Goal: Use online tool/utility: Utilize a website feature to perform a specific function

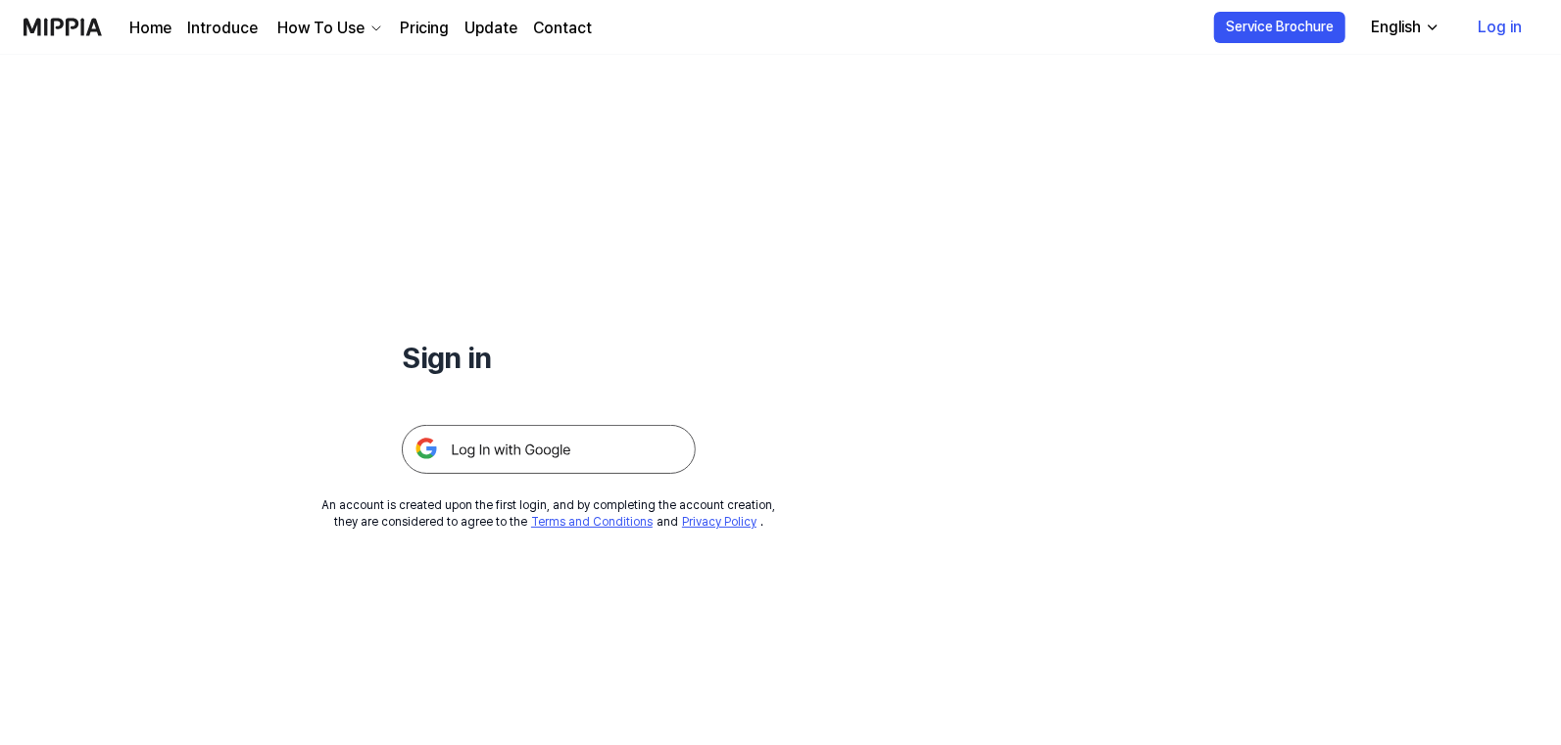
click at [486, 441] on img at bounding box center [549, 449] width 294 height 49
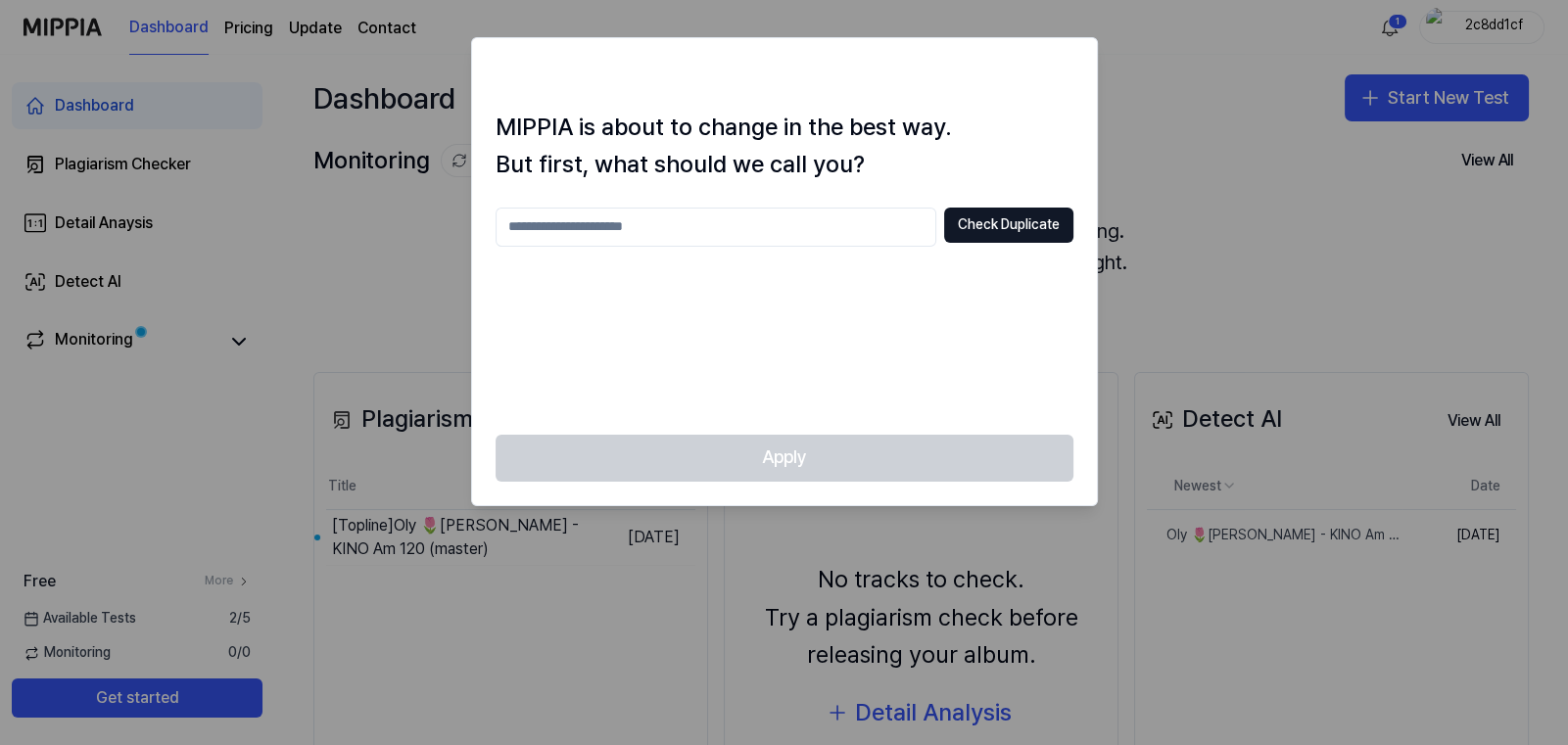
click at [756, 231] on input "text" at bounding box center [716, 227] width 441 height 39
click at [1131, 128] on div at bounding box center [784, 372] width 1568 height 745
click at [397, 489] on div at bounding box center [784, 372] width 1568 height 745
click at [540, 216] on input "text" at bounding box center [716, 227] width 441 height 39
type input "*"
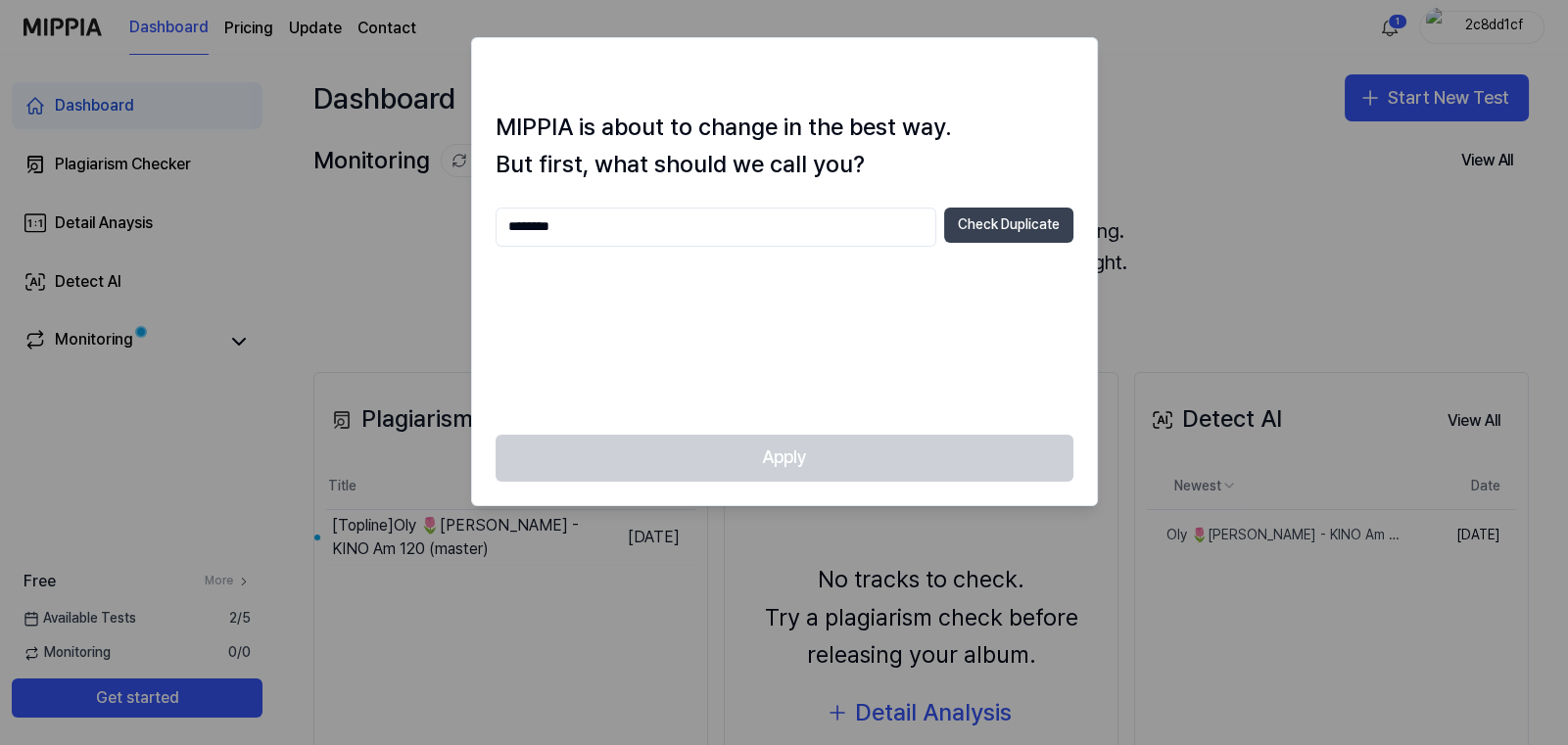
type input "********"
click at [999, 230] on button "Check Duplicate" at bounding box center [1008, 225] width 129 height 35
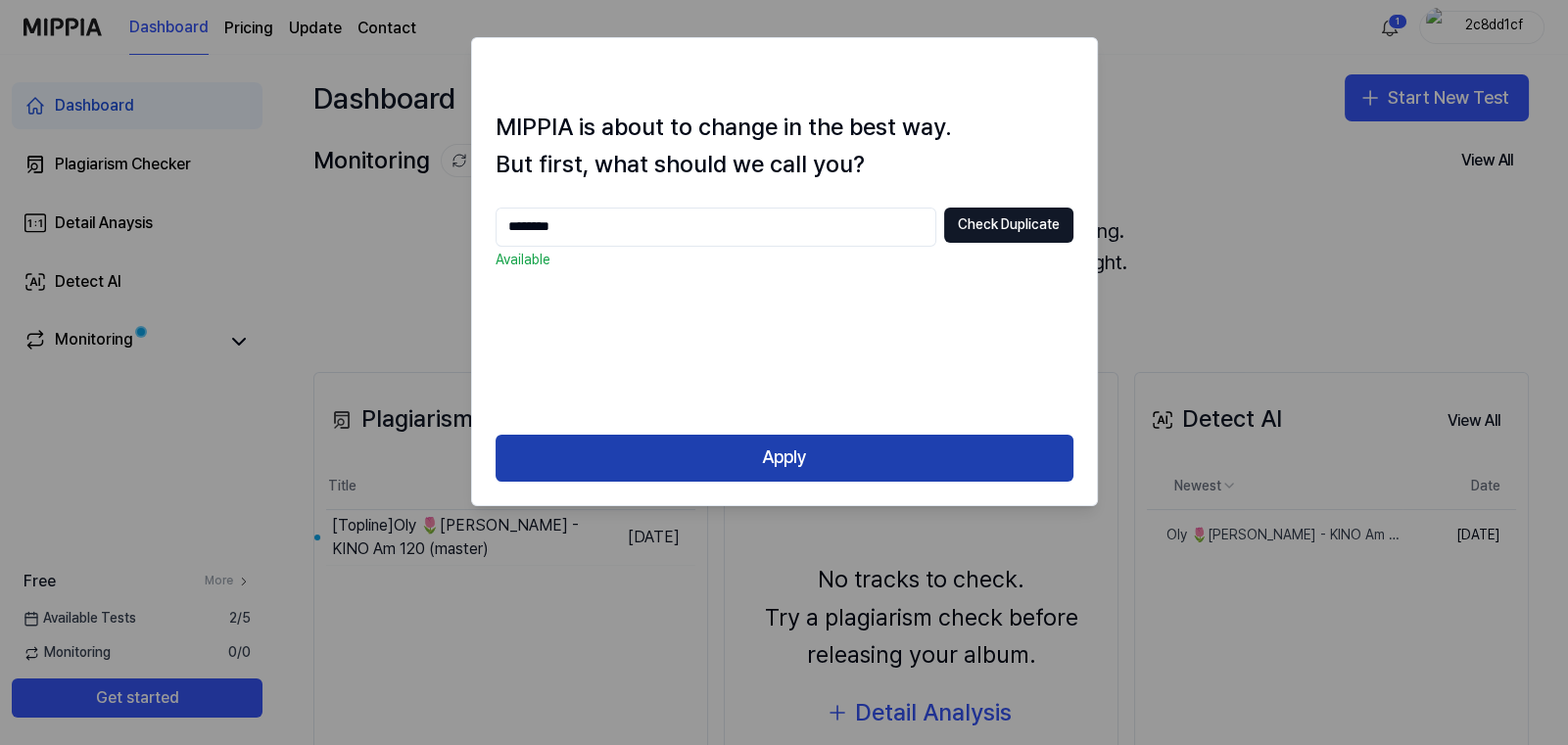
click at [850, 459] on button "Apply" at bounding box center [785, 458] width 578 height 47
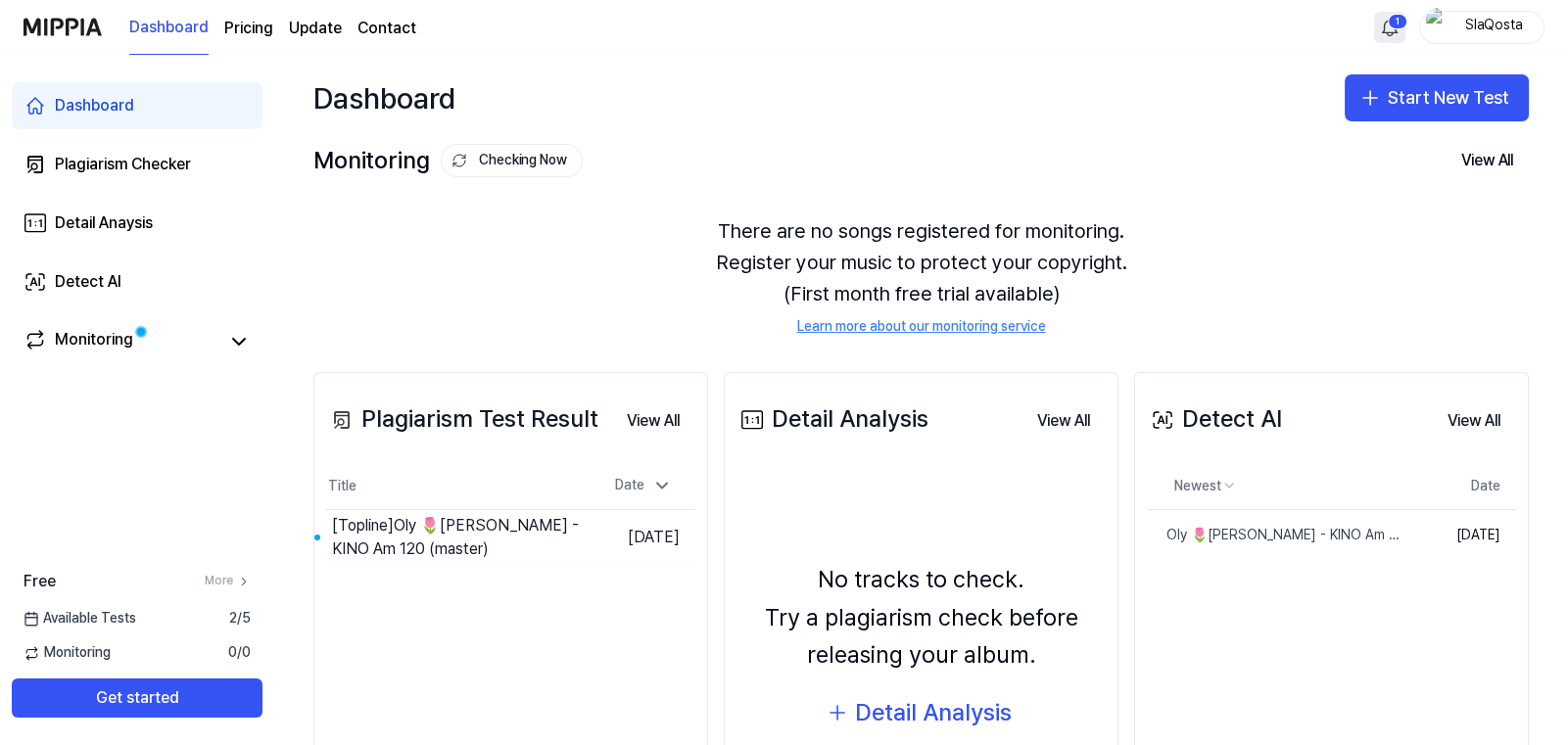
click at [1392, 29] on html "Dashboard Pricing Update Contact 1 SlaQosta Dashboard Plagiarism Checker Detail…" at bounding box center [784, 372] width 1568 height 745
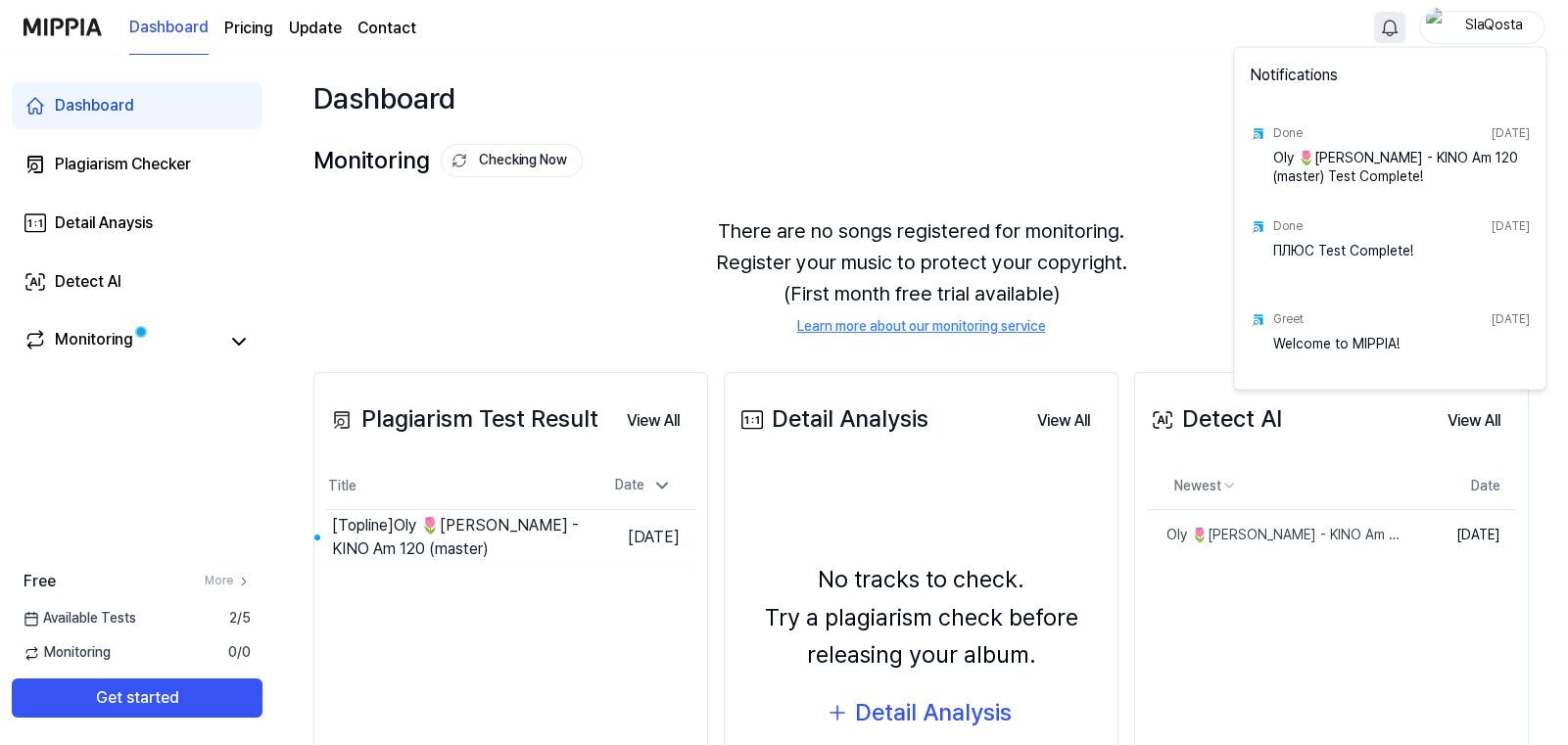
click at [1391, 24] on html "Dashboard Pricing Update Contact SlaQosta Dashboard Plagiarism Checker Detail A…" at bounding box center [784, 372] width 1568 height 745
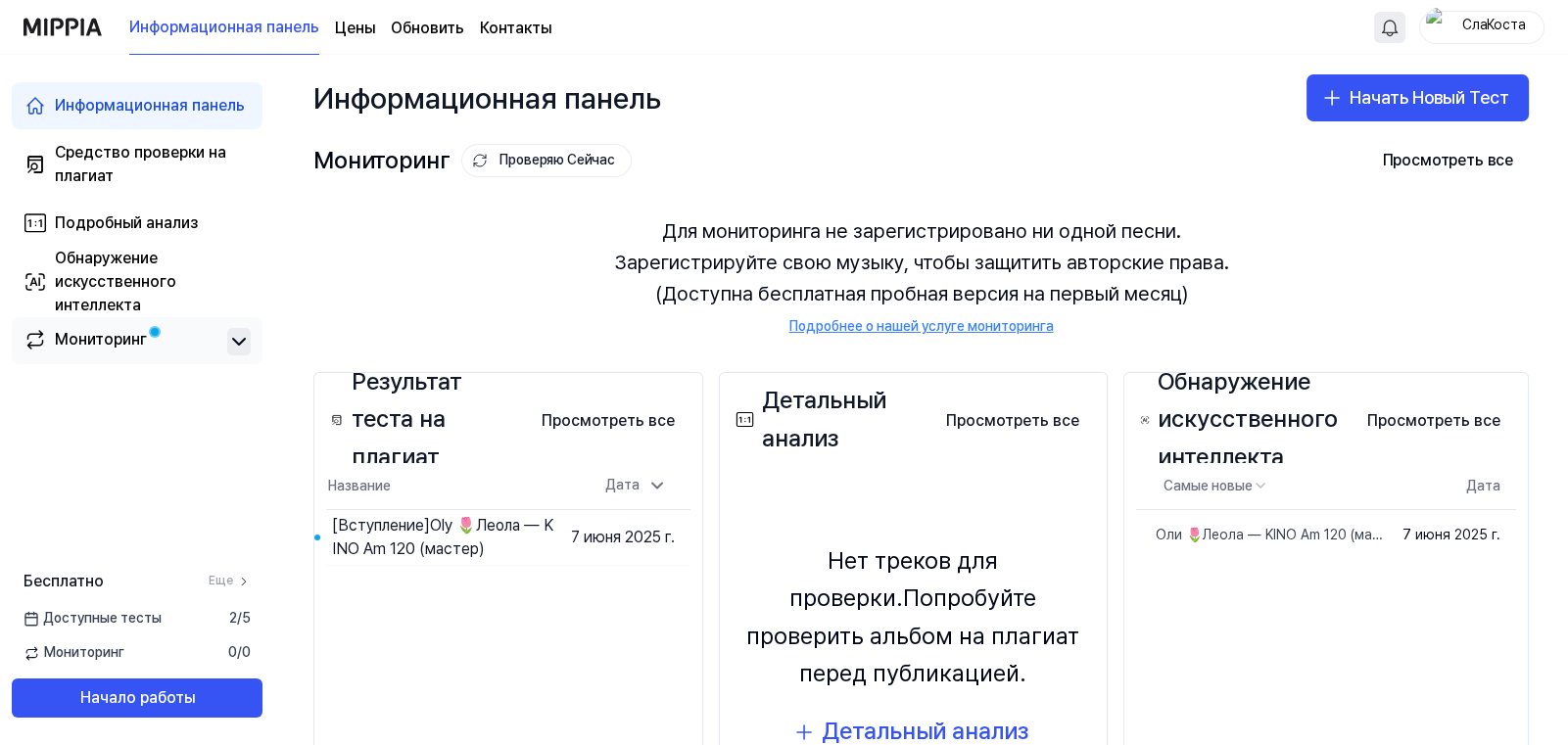
click at [228, 338] on icon at bounding box center [239, 342] width 24 height 24
click at [229, 339] on icon at bounding box center [239, 342] width 24 height 24
click at [146, 166] on div "Средство проверки на плагиат" at bounding box center [153, 164] width 196 height 47
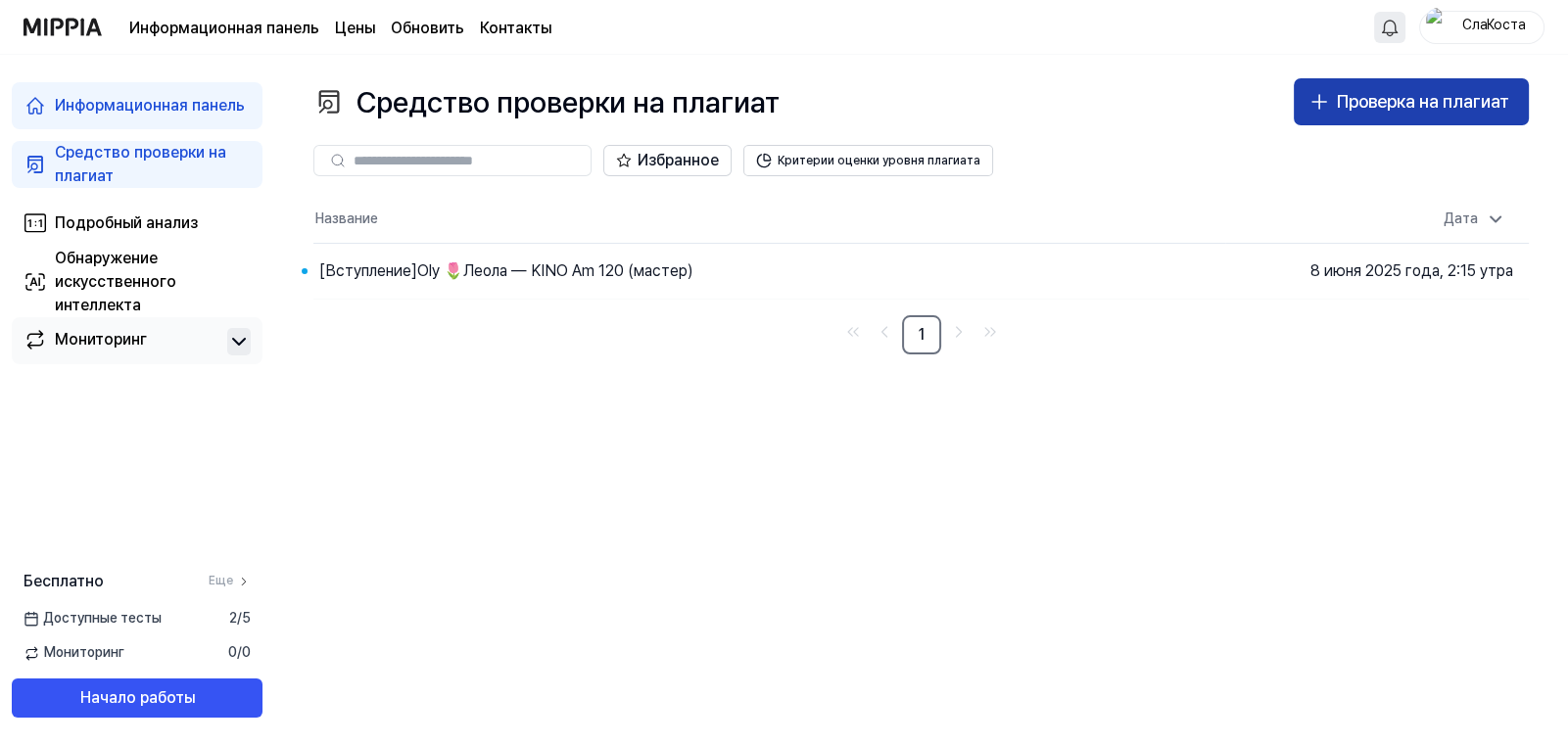
click at [1429, 91] on ya-tr-span "Проверка на плагиат" at bounding box center [1423, 101] width 172 height 21
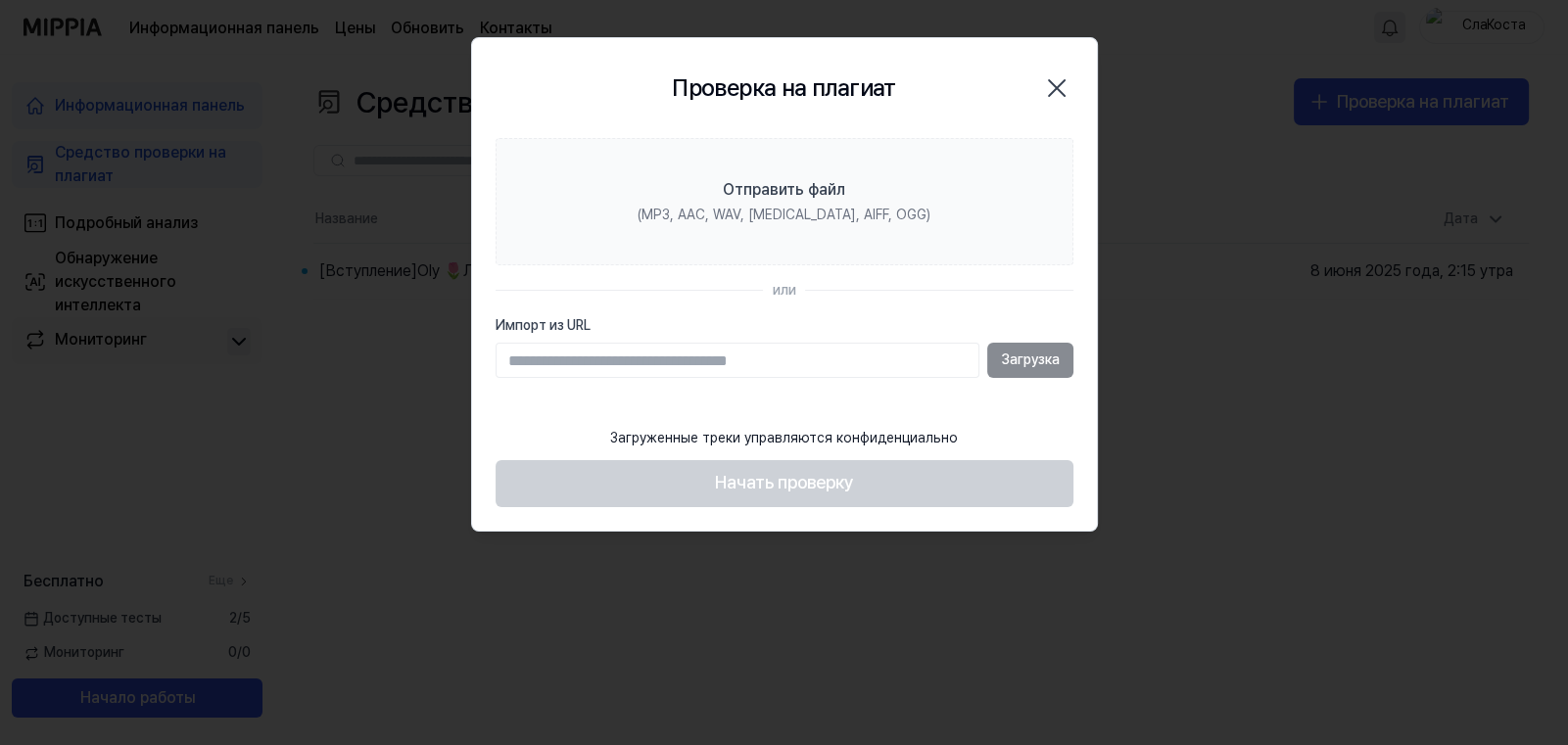
click at [1050, 89] on icon "button" at bounding box center [1056, 87] width 31 height 31
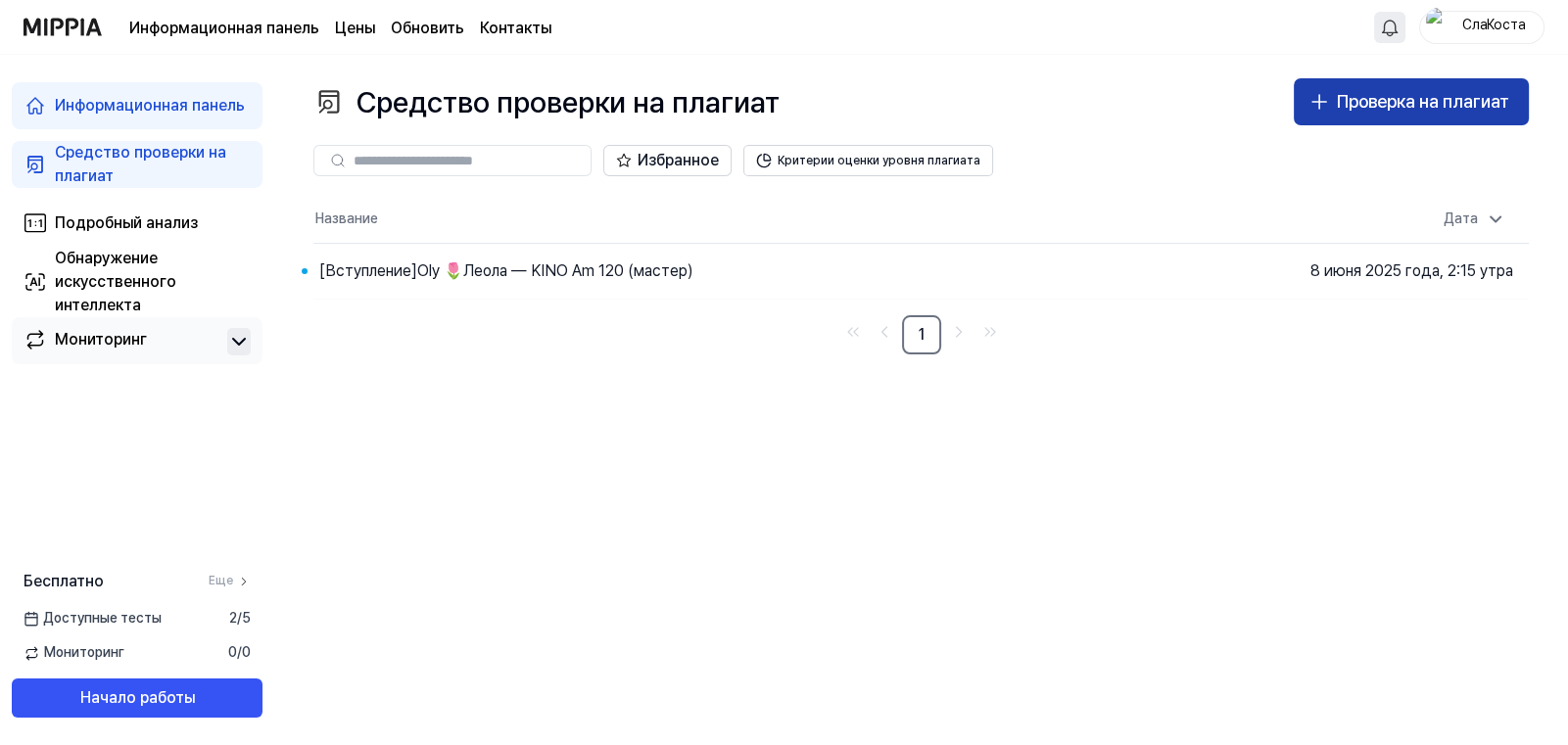
click at [1337, 103] on ya-tr-span "Проверка на плагиат" at bounding box center [1423, 101] width 172 height 21
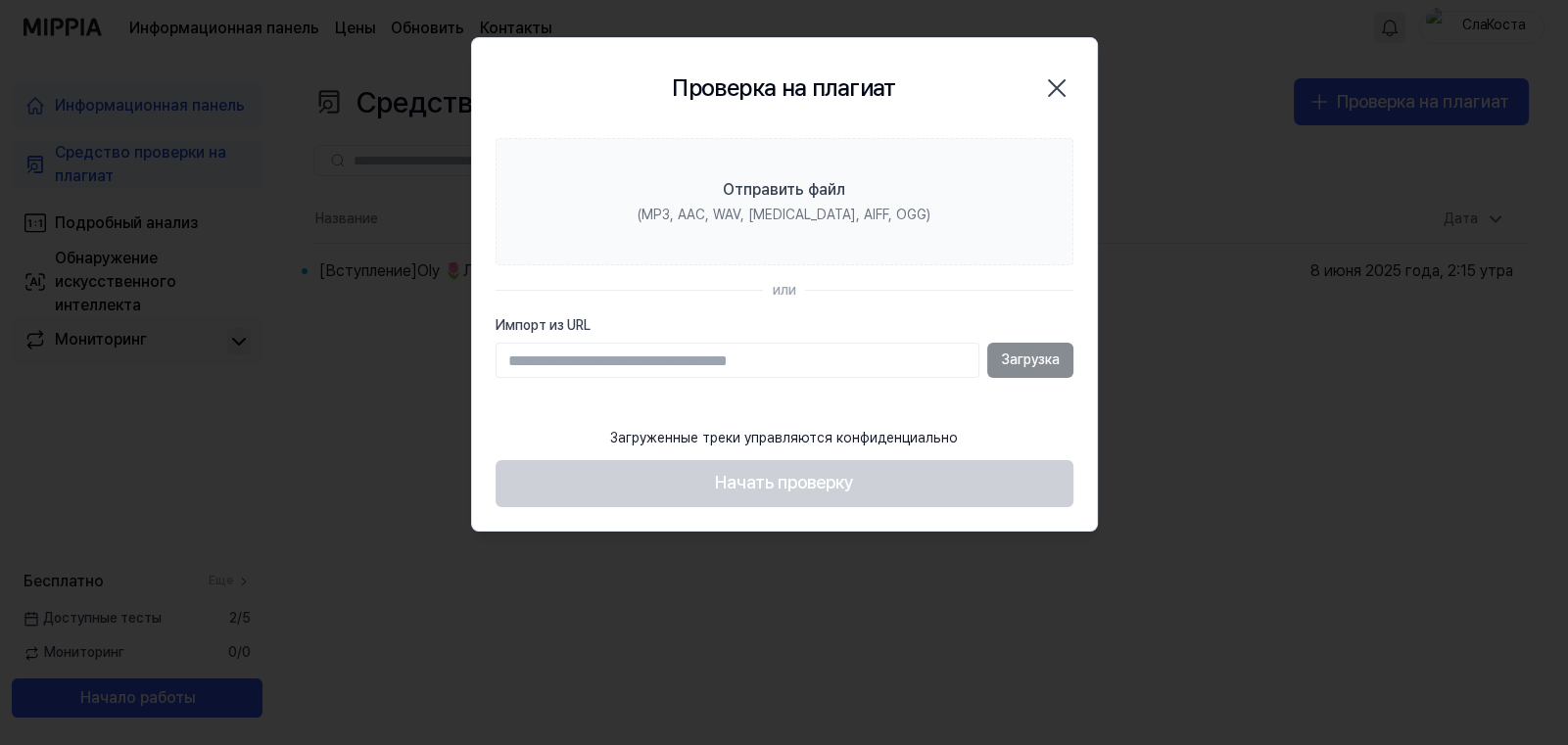
click at [611, 417] on div "Загруженные треки управляются конфиденциально" at bounding box center [784, 438] width 371 height 43
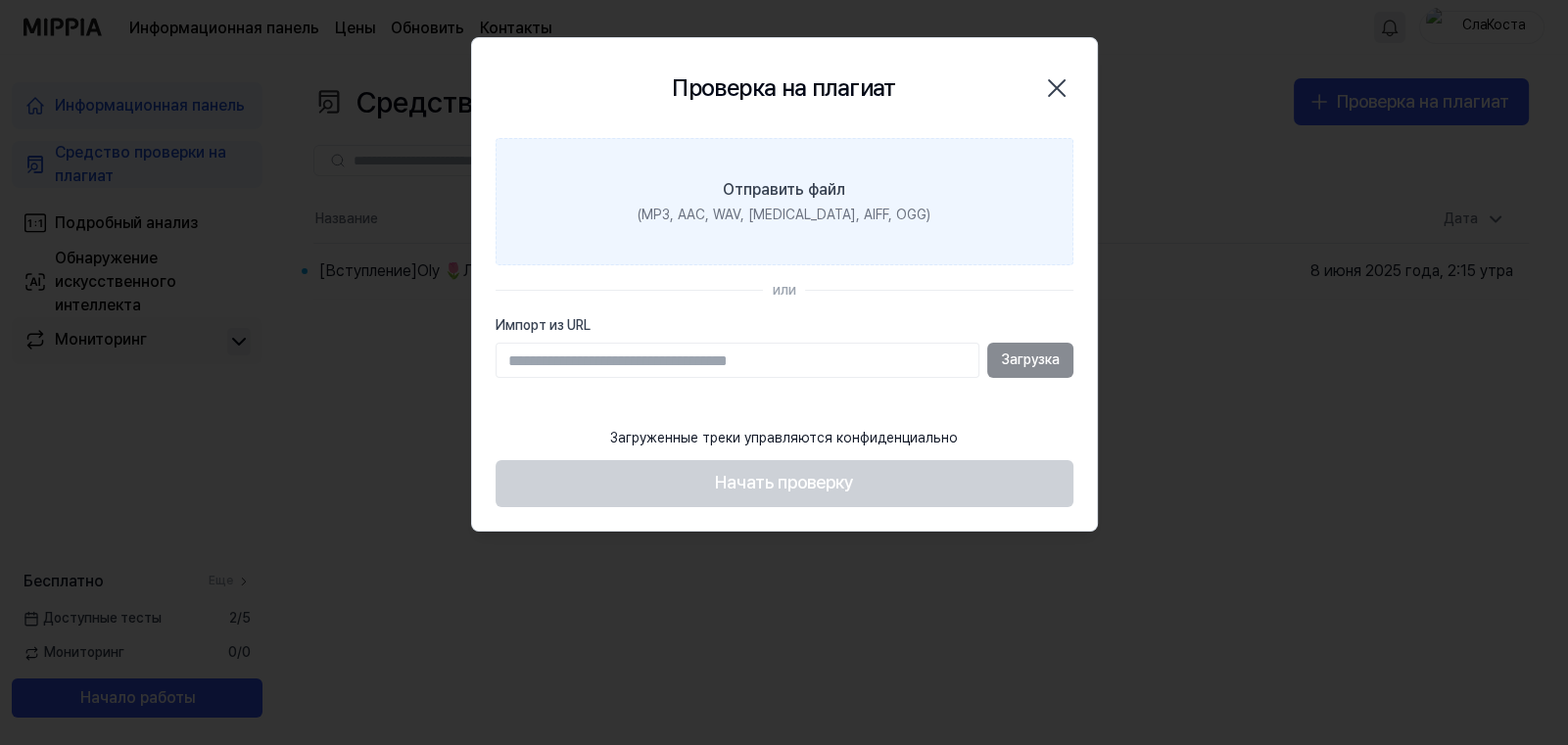
click at [805, 201] on div "Отправить файл" at bounding box center [784, 190] width 122 height 24
click at [0, 0] on input "Отправить файл (MP3, AAC, WAV, [MEDICAL_DATA], AIFF, OGG)" at bounding box center [0, 0] width 0 height 0
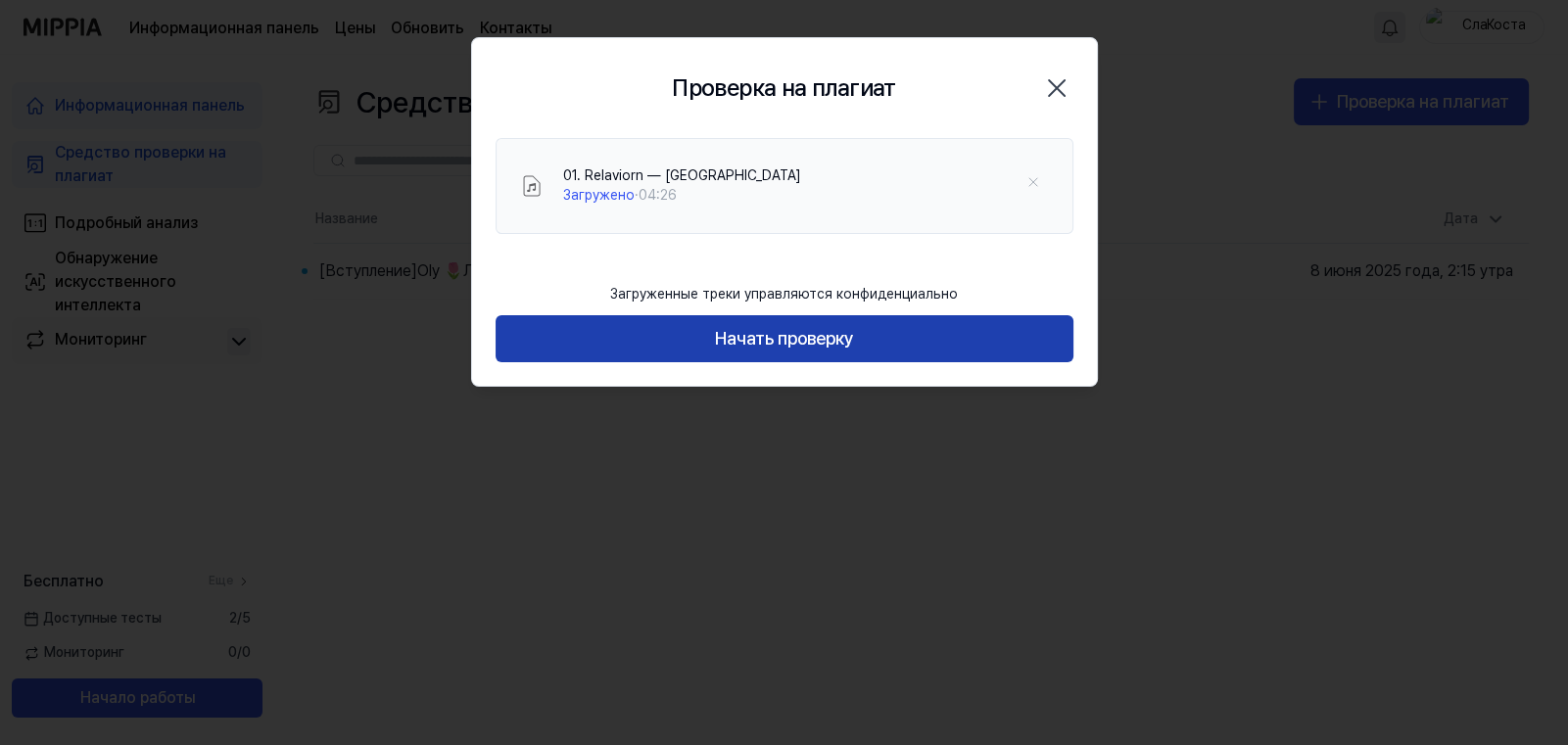
click at [789, 349] on ya-tr-span "Начать проверку" at bounding box center [784, 339] width 139 height 28
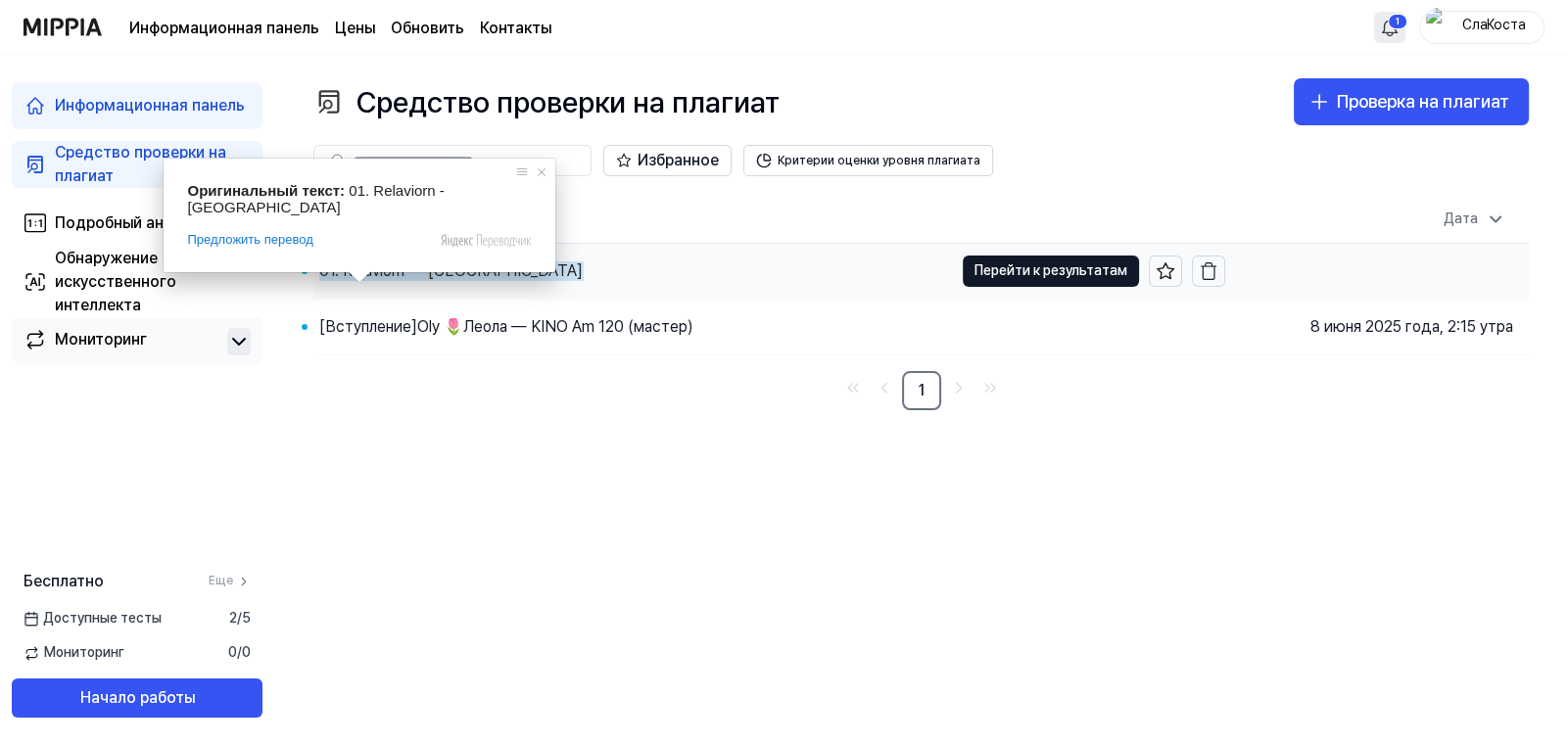
click at [374, 269] on ya-tr-span "01. Relaviorn — [GEOGRAPHIC_DATA]" at bounding box center [451, 271] width 264 height 19
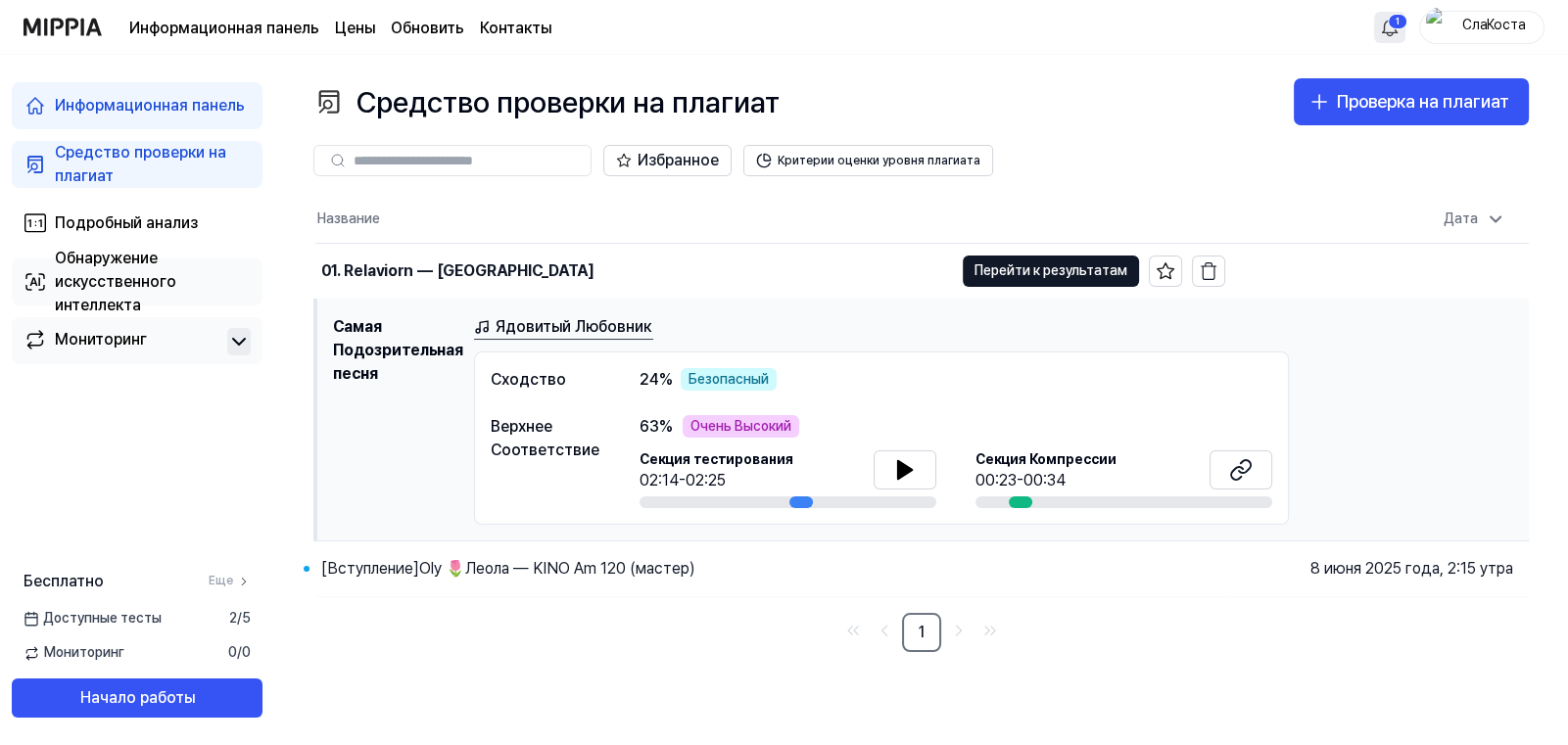
click at [96, 291] on div "Обнаружение искусственного интеллекта" at bounding box center [153, 282] width 196 height 71
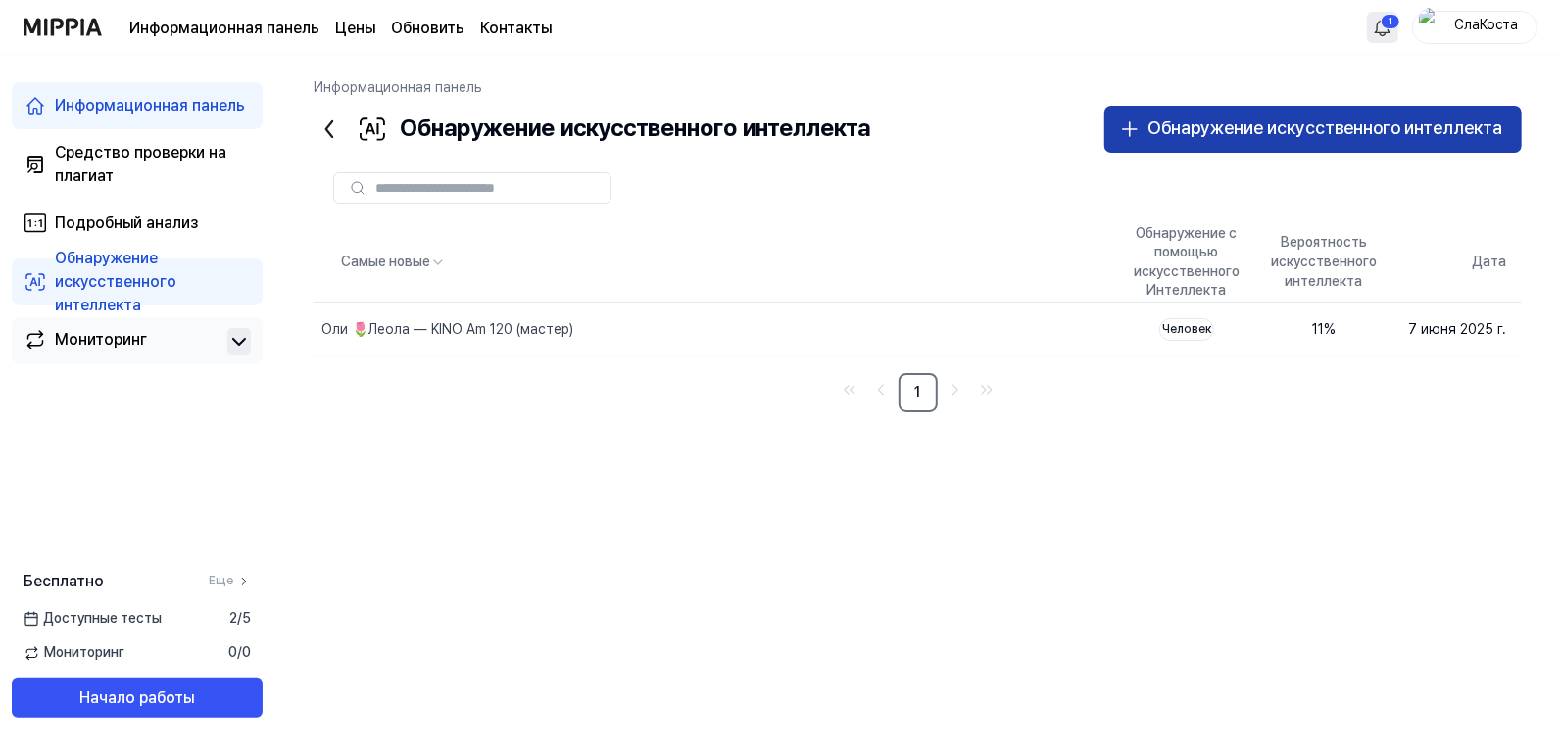
click at [1170, 136] on div "Обнаружение искусственного интеллекта" at bounding box center [1324, 129] width 355 height 28
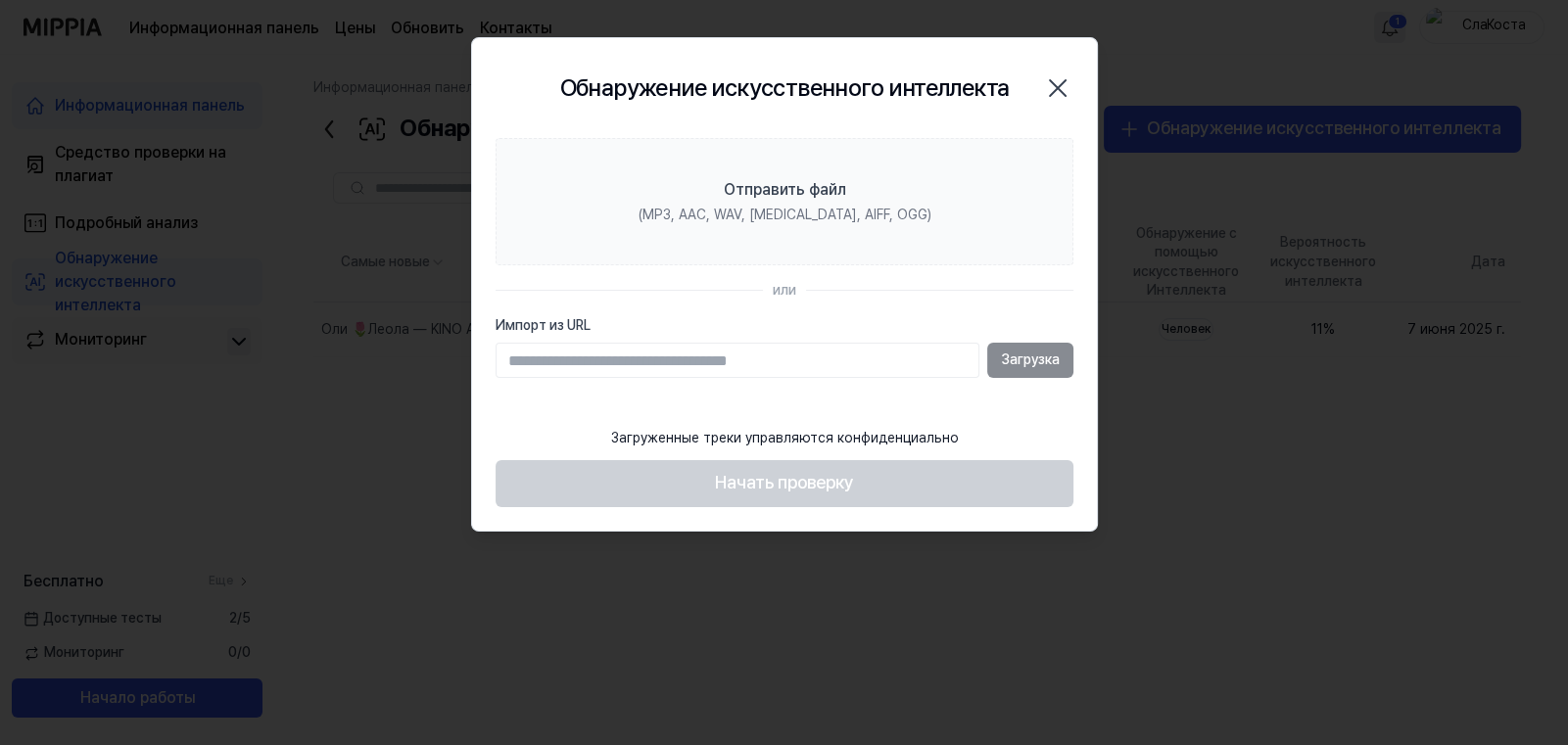
click at [592, 398] on section "Отправить файл (MP3, AAC, WAV, FLAC, AIFF, OGG) или Импорт из URL Загрузка" at bounding box center [784, 277] width 625 height 279
drag, startPoint x: 1009, startPoint y: 356, endPoint x: 687, endPoint y: 392, distance: 324.3
click at [695, 392] on section "Отправить файл (MP3, AAC, WAV, FLAC, AIFF, OGG) или Импорт из URL Загрузка" at bounding box center [784, 277] width 625 height 279
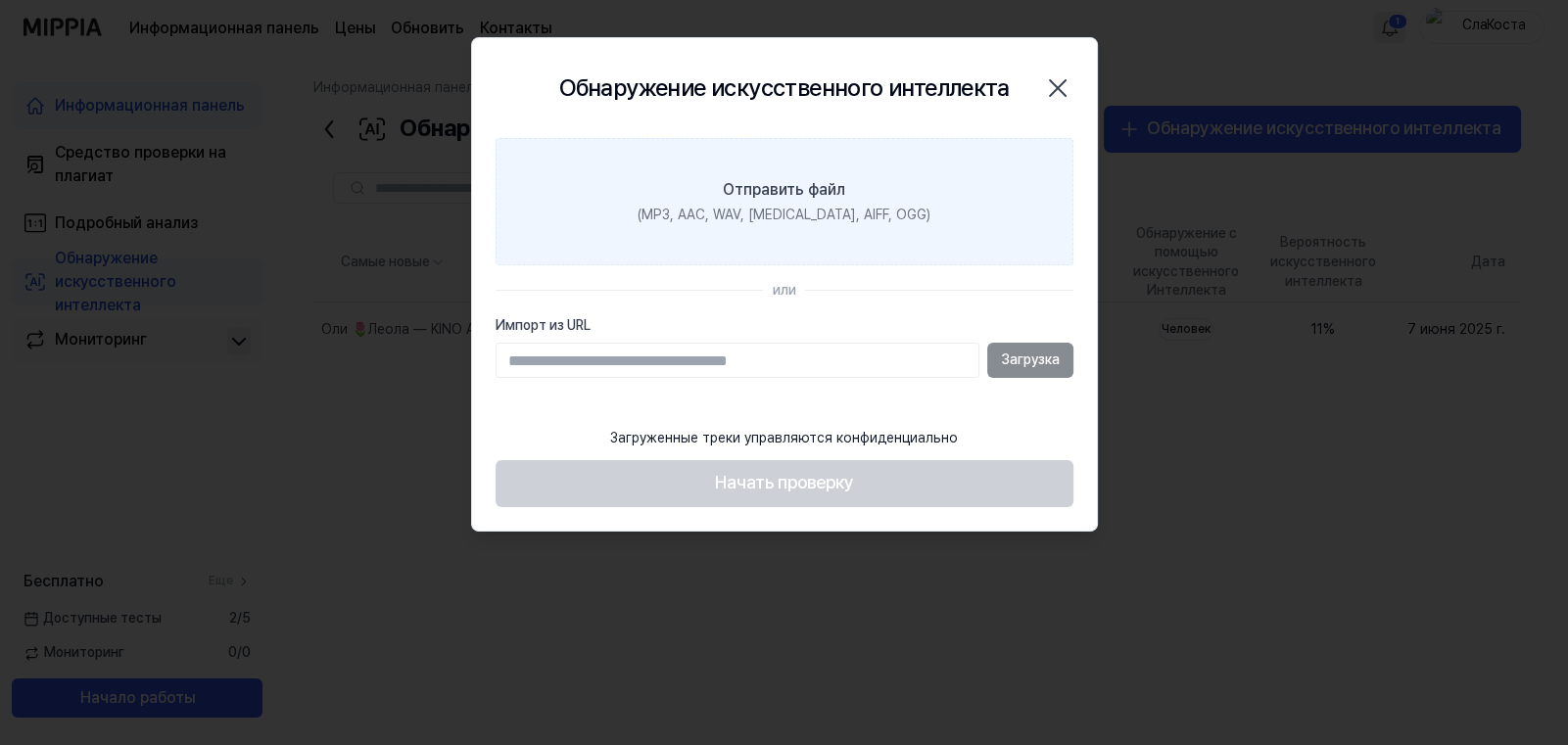
click at [785, 195] on ya-tr-span "Отправить файл" at bounding box center [784, 189] width 122 height 19
click at [0, 0] on input "Отправить файл (MP3, AAC, WAV, FLAC, AIFF, OGG)" at bounding box center [0, 0] width 0 height 0
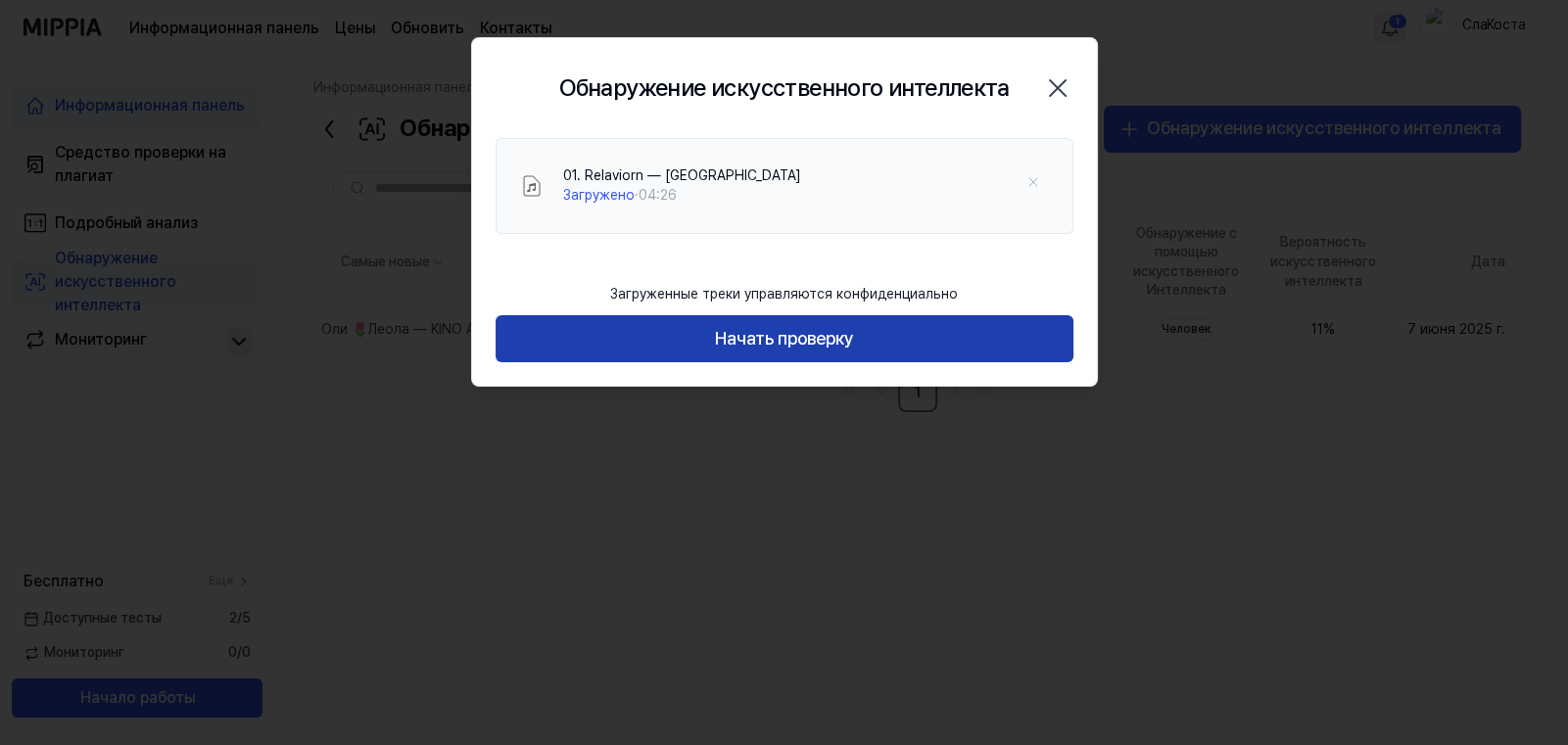
click at [806, 334] on ya-tr-span "Начать проверку" at bounding box center [784, 339] width 139 height 28
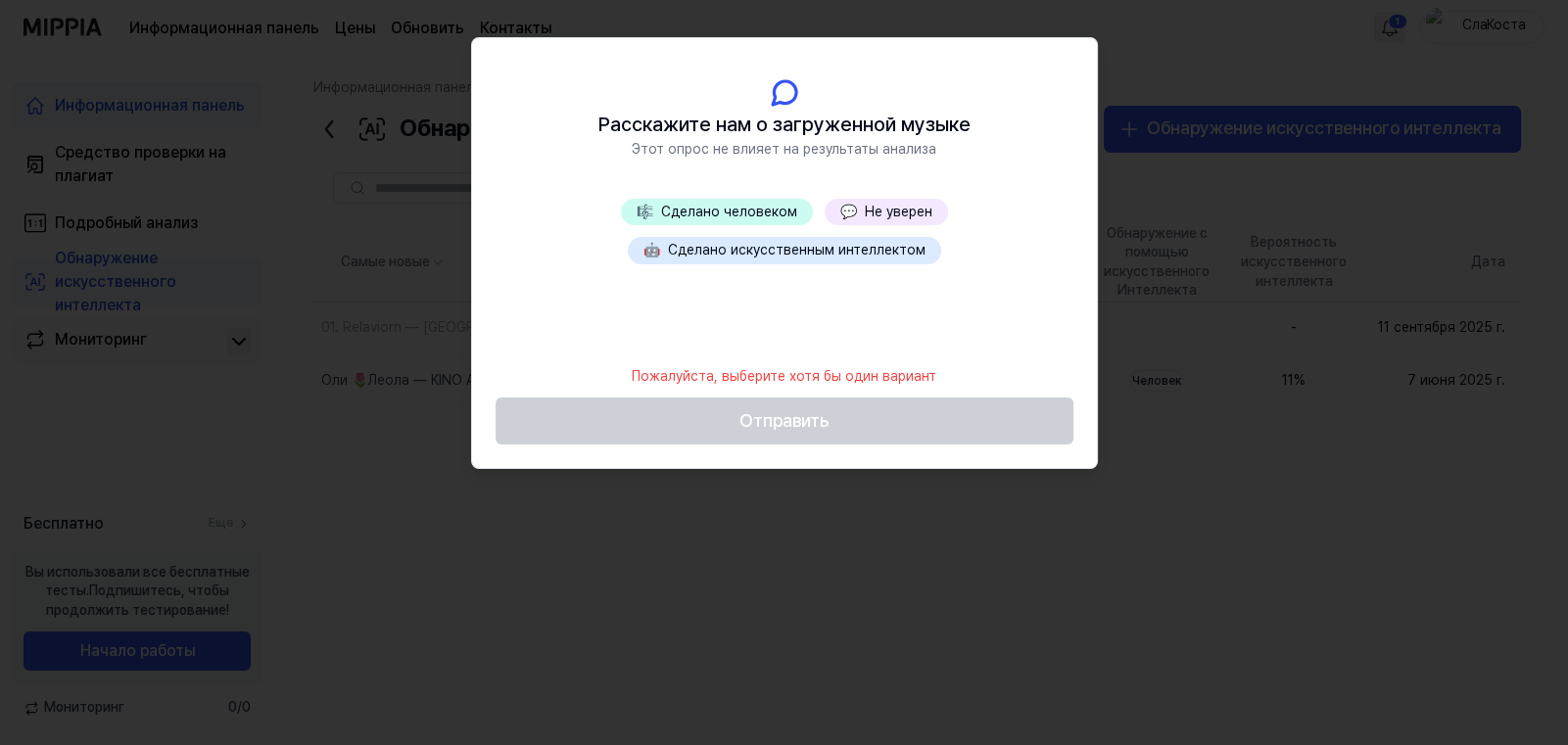
click at [883, 213] on ya-tr-span "Не уверен" at bounding box center [899, 212] width 68 height 16
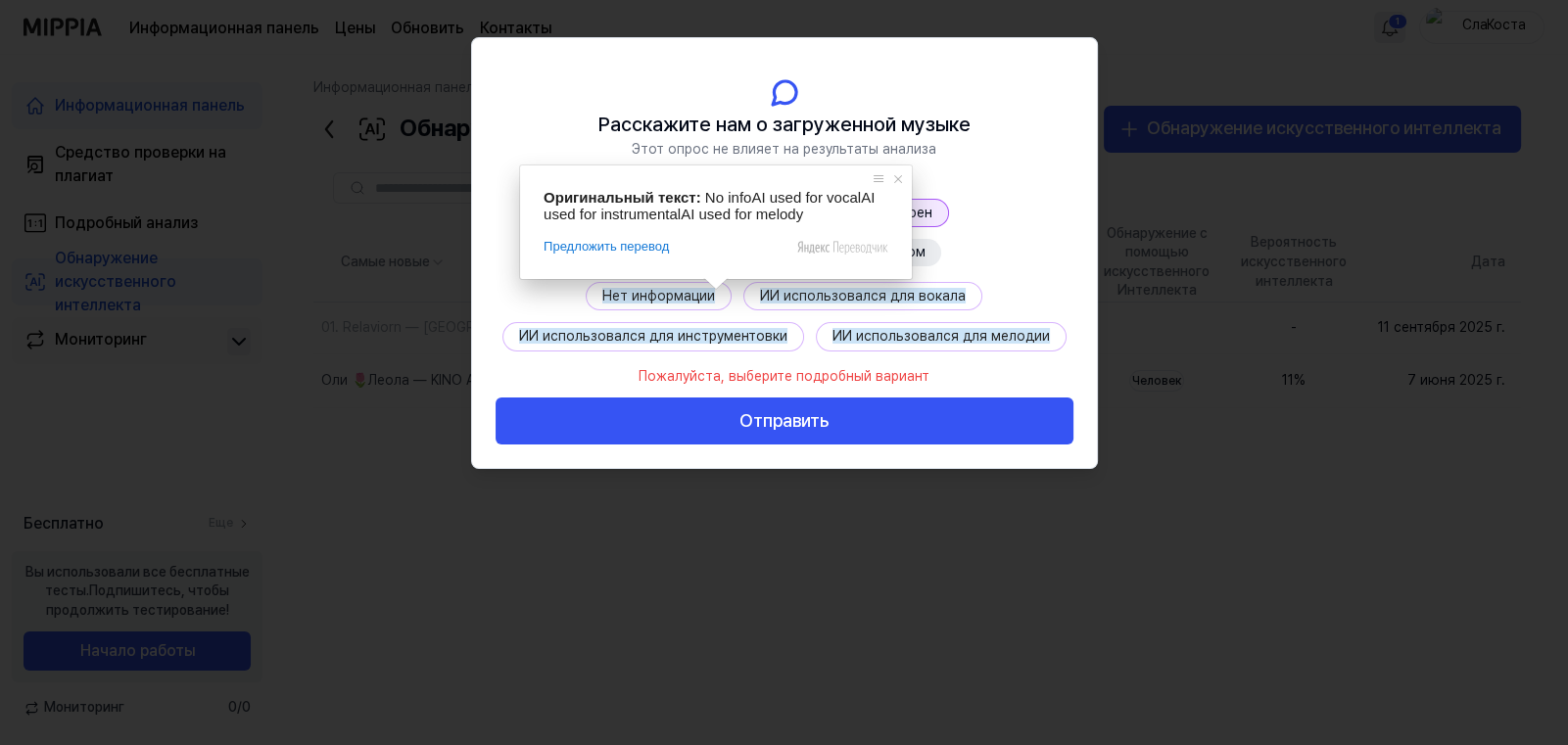
click at [696, 294] on ya-tr-span "Нет информации" at bounding box center [658, 296] width 113 height 16
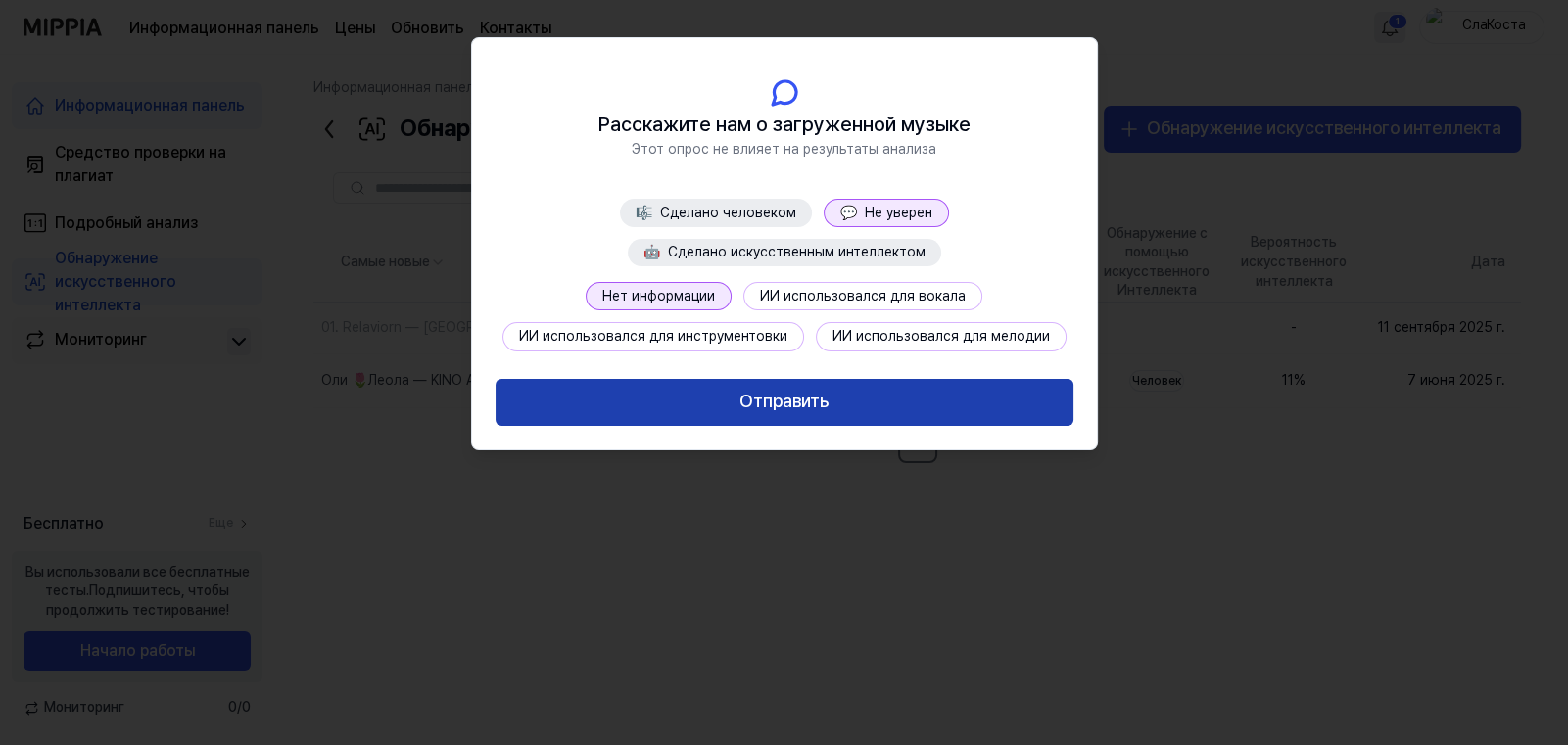
click at [821, 408] on ya-tr-span "Отправить" at bounding box center [784, 402] width 89 height 28
